Goal: Task Accomplishment & Management: Manage account settings

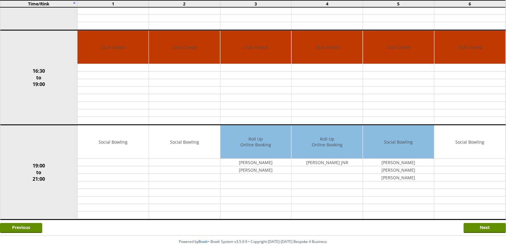
scroll to position [428, 0]
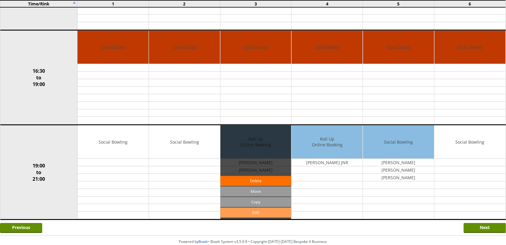
click at [257, 217] on link "Edit" at bounding box center [255, 212] width 71 height 10
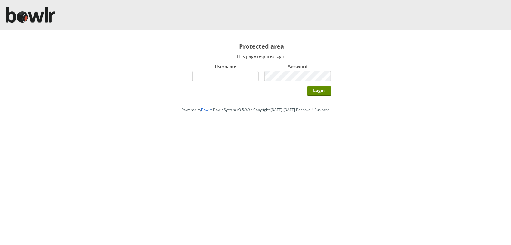
click at [206, 74] on input "Username" at bounding box center [226, 76] width 67 height 11
type input "BarRinkMonitor"
click at [308, 86] on input "Login" at bounding box center [320, 91] width 24 height 10
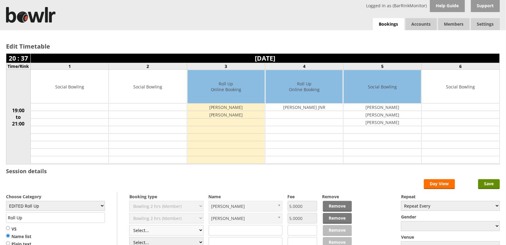
click at [199, 231] on select "Select... Club Competition (Member) Club Competition (Visitor) National (Member…" at bounding box center [166, 230] width 74 height 11
select select "1_54"
click at [129, 226] on select "Select... Club Competition (Member) Club Competition (Visitor) National (Member…" at bounding box center [166, 230] width 74 height 11
type input "EDITED Roll Up"
type input "3.0000"
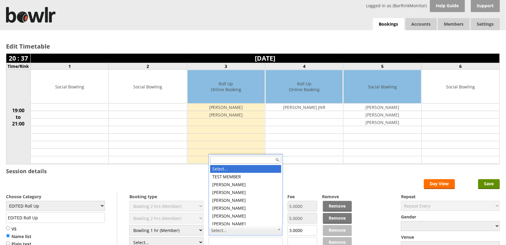
click at [238, 158] on input "text" at bounding box center [245, 160] width 71 height 8
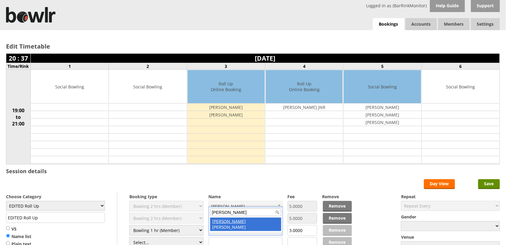
type input "juliet"
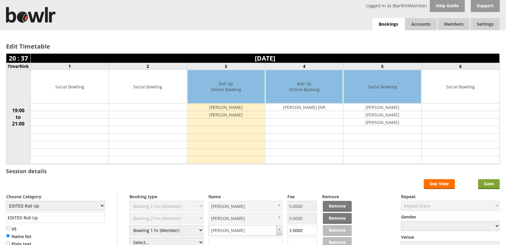
click at [486, 186] on input "Save" at bounding box center [489, 184] width 22 height 10
